Goal: Transaction & Acquisition: Purchase product/service

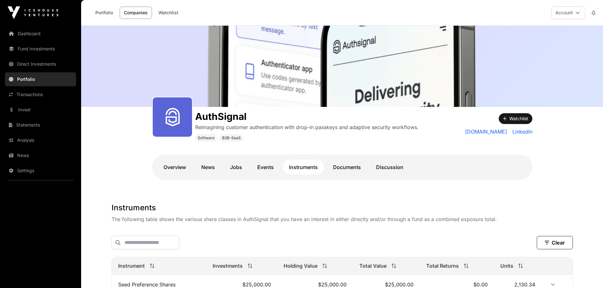
scroll to position [108, 0]
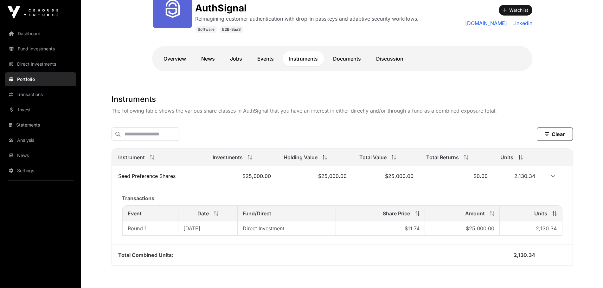
click at [31, 109] on link "Invest" at bounding box center [40, 110] width 71 height 14
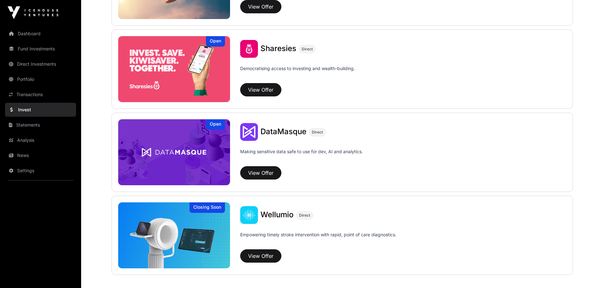
scroll to position [839, 0]
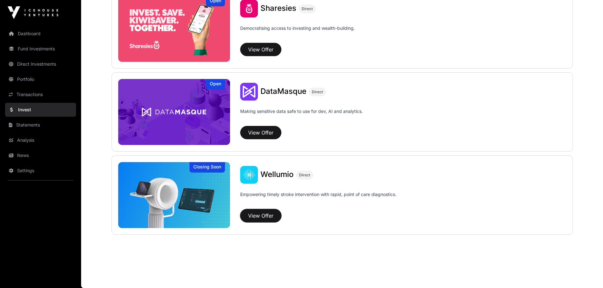
click at [257, 213] on button "View Offer" at bounding box center [260, 215] width 41 height 13
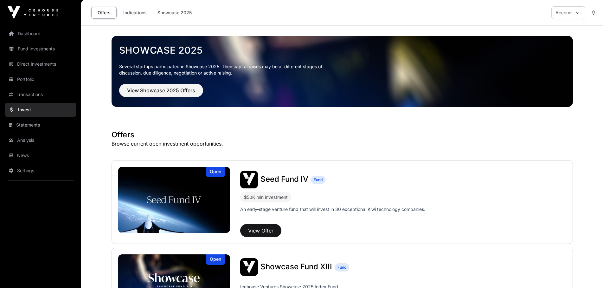
scroll to position [839, 0]
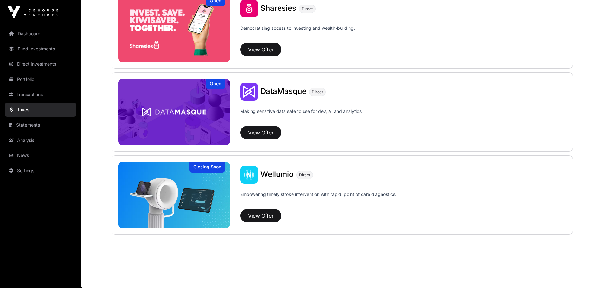
click at [202, 187] on img at bounding box center [174, 195] width 112 height 66
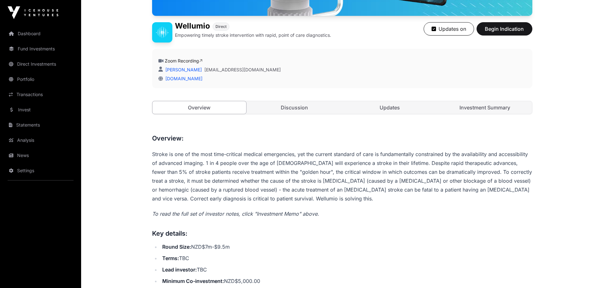
scroll to position [158, 0]
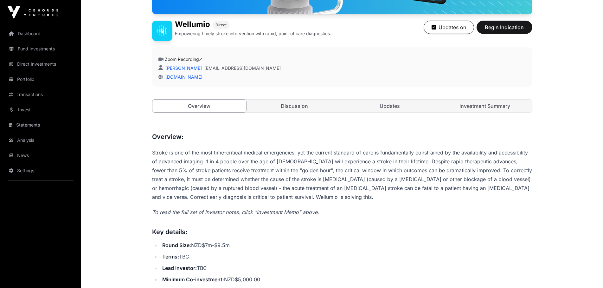
click at [483, 102] on link "Investment Summary" at bounding box center [485, 105] width 94 height 13
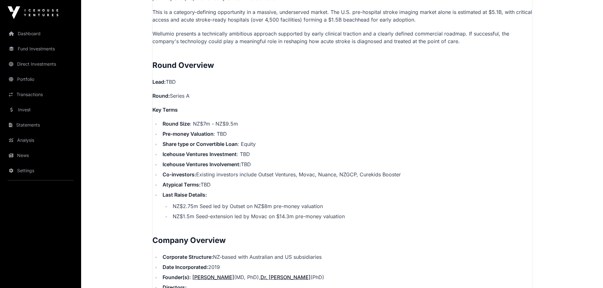
scroll to position [697, 0]
